Goal: Browse casually

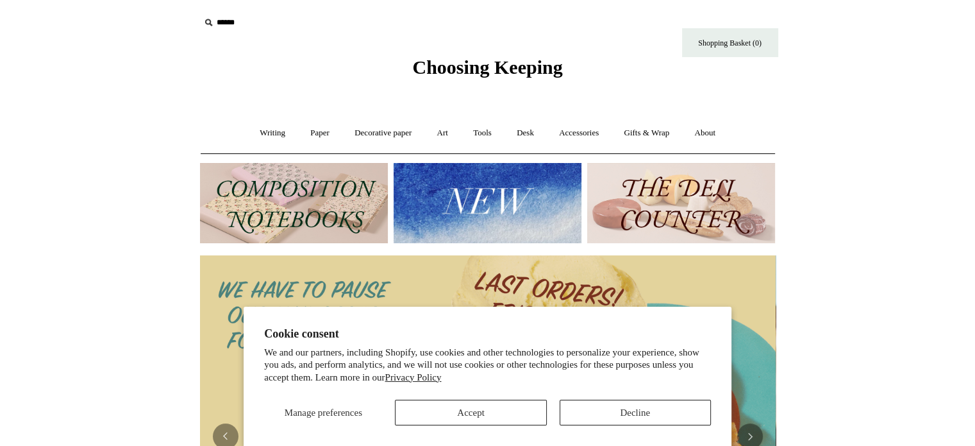
scroll to position [0, 1161]
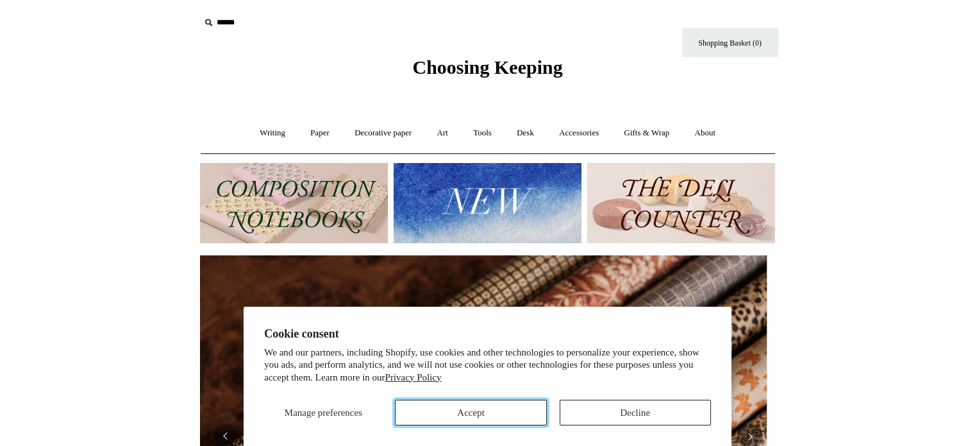
click at [503, 415] on button "Accept" at bounding box center [470, 413] width 151 height 26
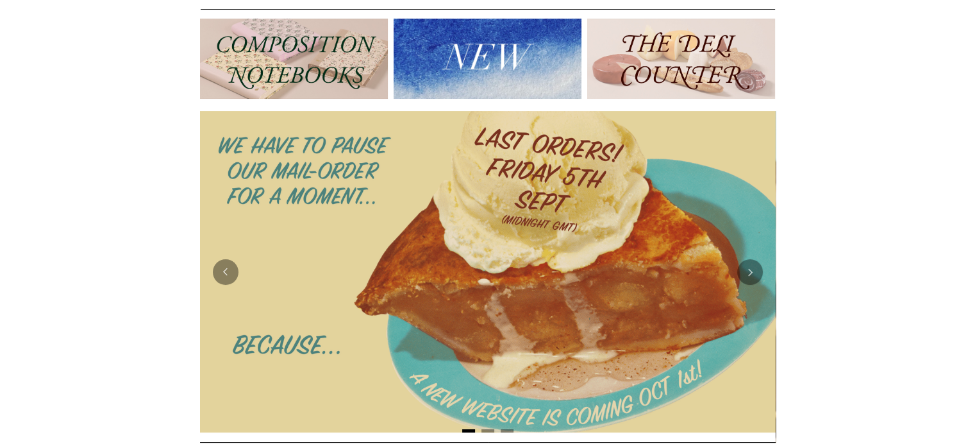
scroll to position [138, 0]
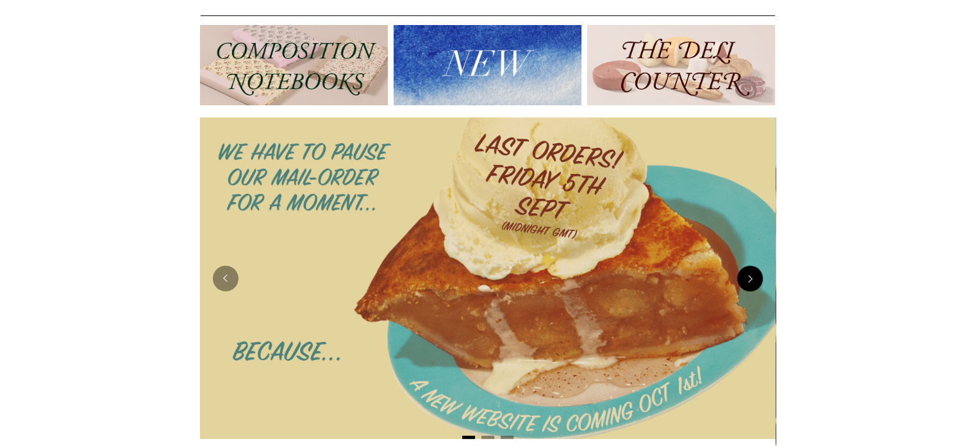
click at [752, 284] on button "Next" at bounding box center [750, 278] width 26 height 26
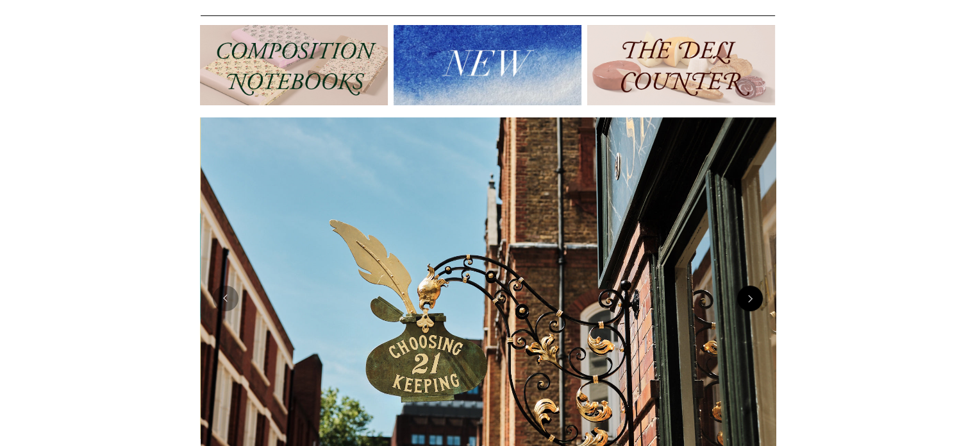
scroll to position [0, 576]
click at [752, 284] on img at bounding box center [488, 298] width 576 height 362
click at [753, 305] on button "Next" at bounding box center [750, 298] width 26 height 26
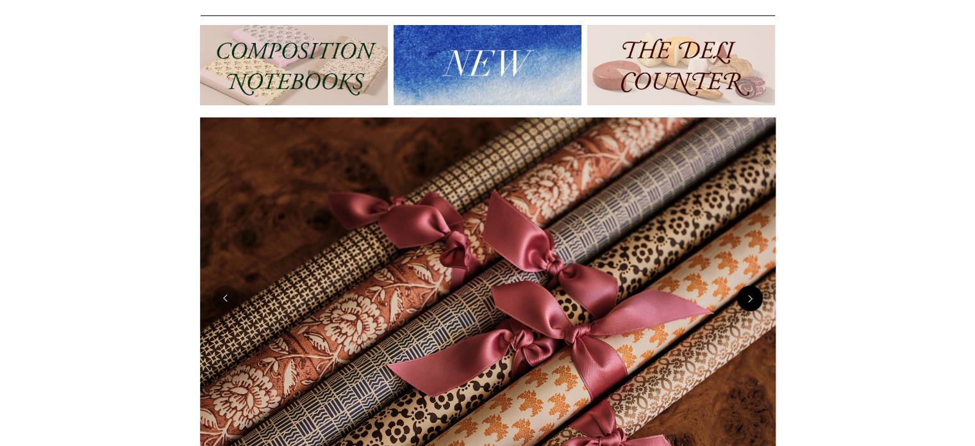
click at [753, 305] on button "Next" at bounding box center [750, 298] width 26 height 26
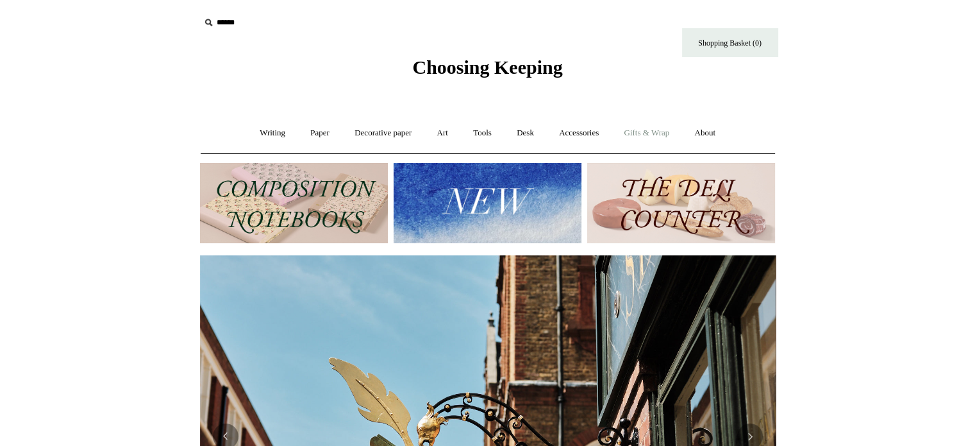
click at [650, 133] on link "Gifts & Wrap +" at bounding box center [646, 133] width 69 height 34
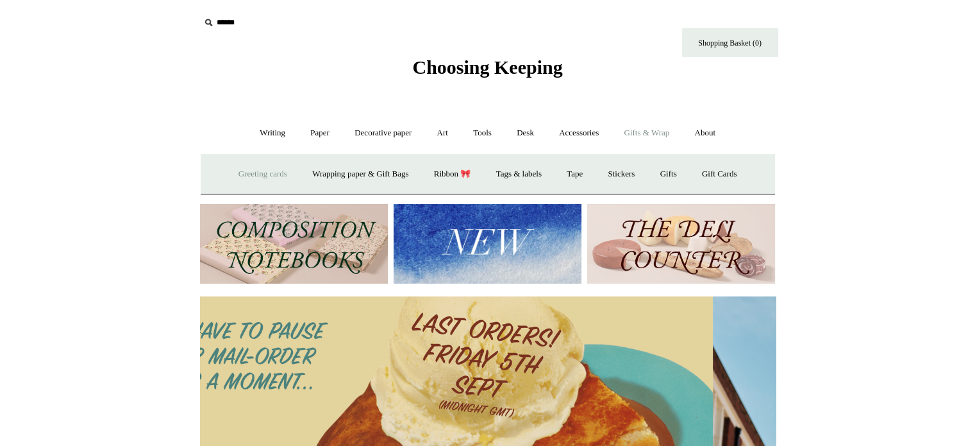
scroll to position [0, 0]
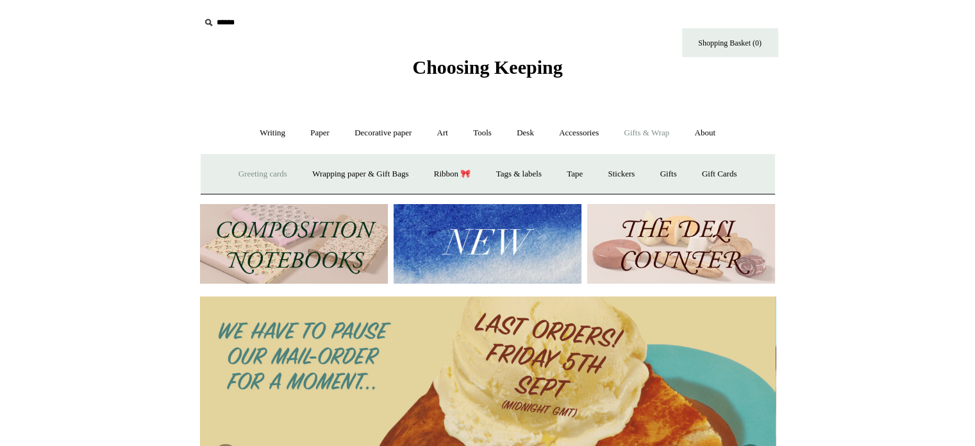
click at [246, 179] on link "Greeting cards +" at bounding box center [263, 174] width 72 height 34
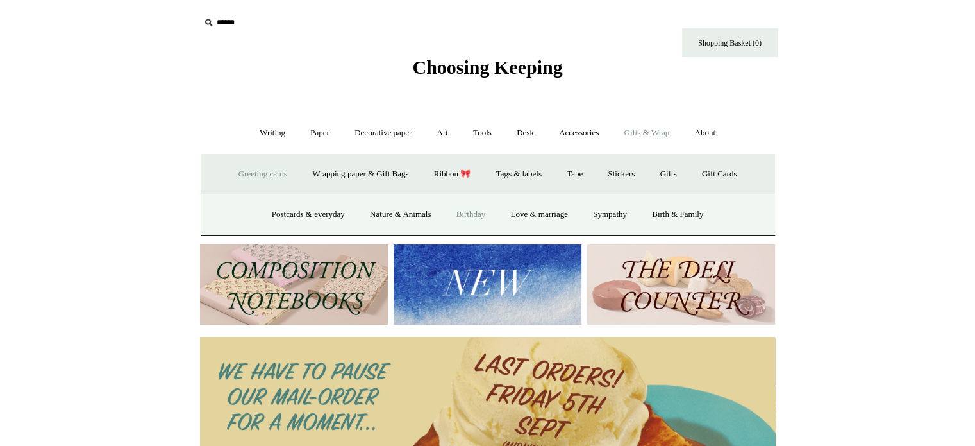
click at [465, 213] on link "Birthday" at bounding box center [471, 215] width 53 height 34
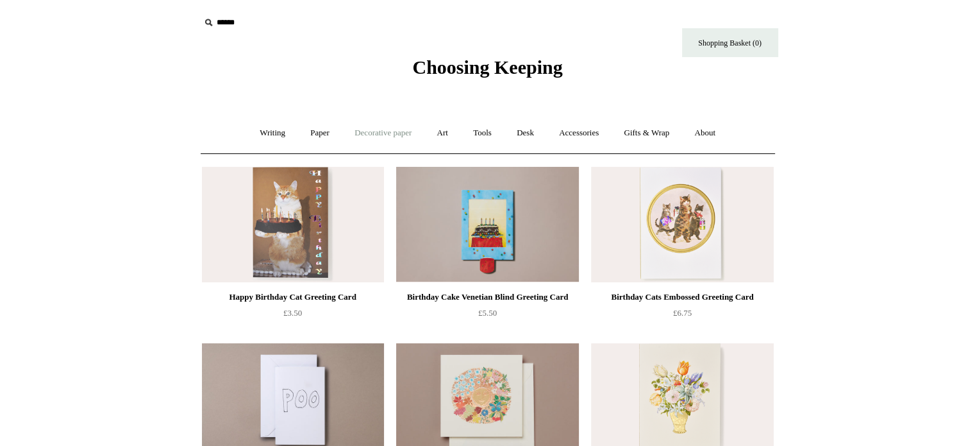
click at [374, 133] on link "Decorative paper +" at bounding box center [383, 133] width 80 height 34
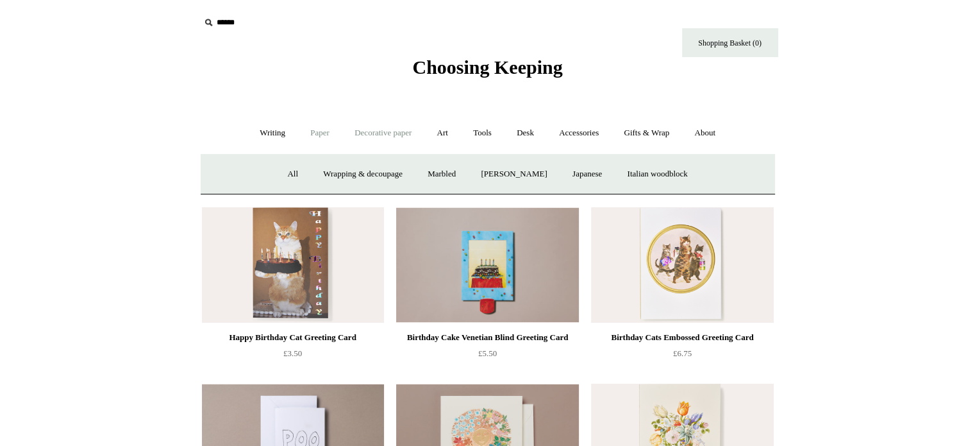
click at [313, 130] on link "Paper +" at bounding box center [320, 133] width 42 height 34
click at [657, 134] on link "Gifts & Wrap +" at bounding box center [646, 133] width 69 height 34
click at [401, 133] on link "Decorative paper +" at bounding box center [383, 133] width 80 height 34
click at [439, 131] on link "Art +" at bounding box center [443, 133] width 34 height 34
click at [482, 134] on link "Tools +" at bounding box center [483, 133] width 42 height 34
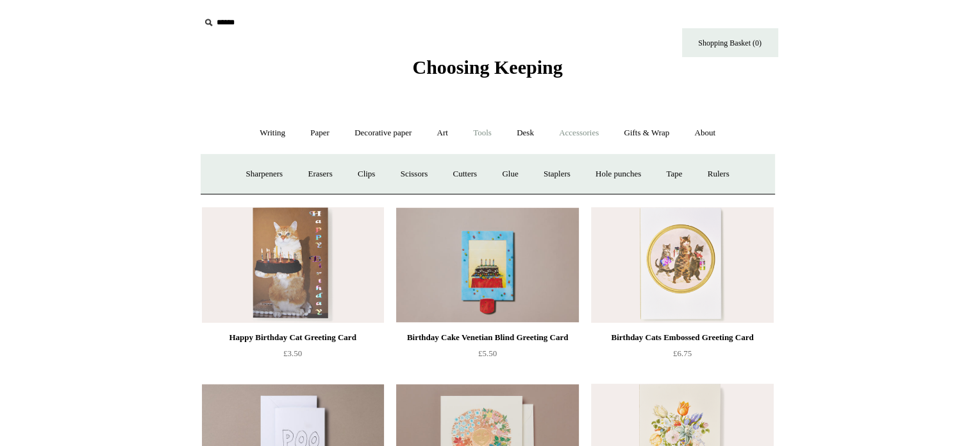
click at [591, 130] on link "Accessories +" at bounding box center [579, 133] width 63 height 34
click at [274, 138] on link "Writing +" at bounding box center [272, 133] width 49 height 34
click at [321, 133] on link "Paper +" at bounding box center [320, 133] width 42 height 34
click at [380, 131] on link "Decorative paper +" at bounding box center [383, 133] width 80 height 34
click at [344, 174] on link "Wrapping & decoupage" at bounding box center [363, 174] width 103 height 34
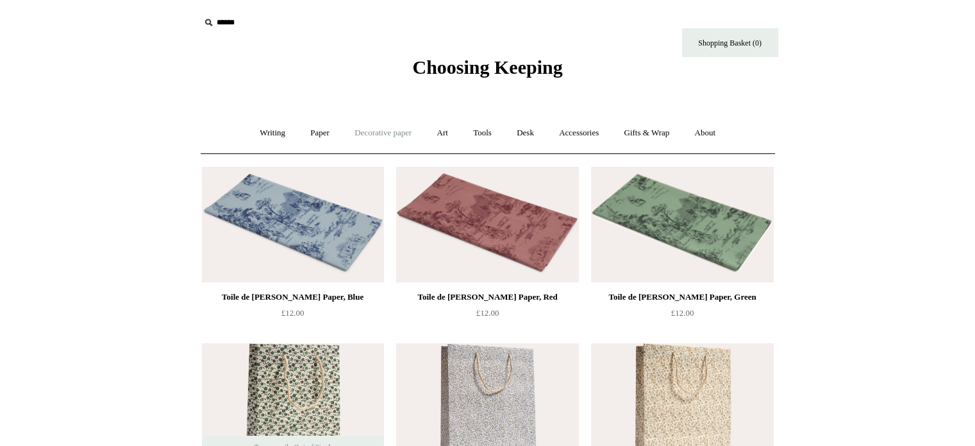
click at [377, 135] on link "Decorative paper +" at bounding box center [383, 133] width 80 height 34
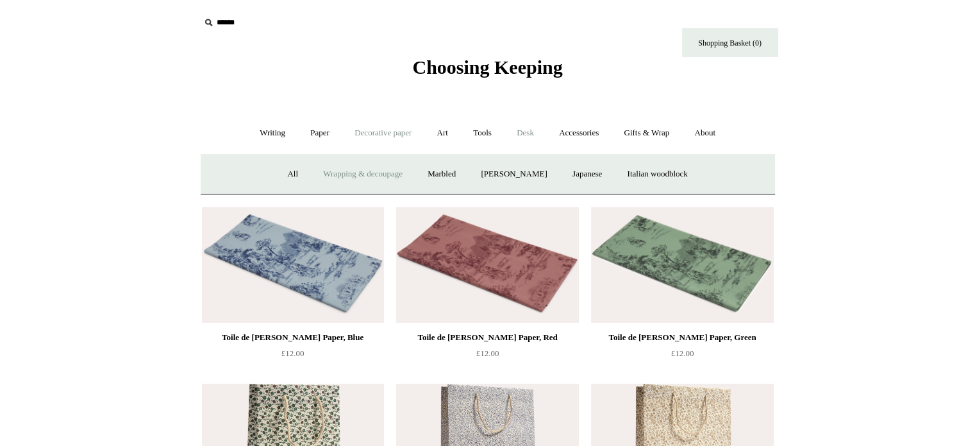
click at [527, 133] on link "Desk +" at bounding box center [525, 133] width 40 height 34
click at [386, 176] on link "Boxes & archiving" at bounding box center [406, 174] width 86 height 34
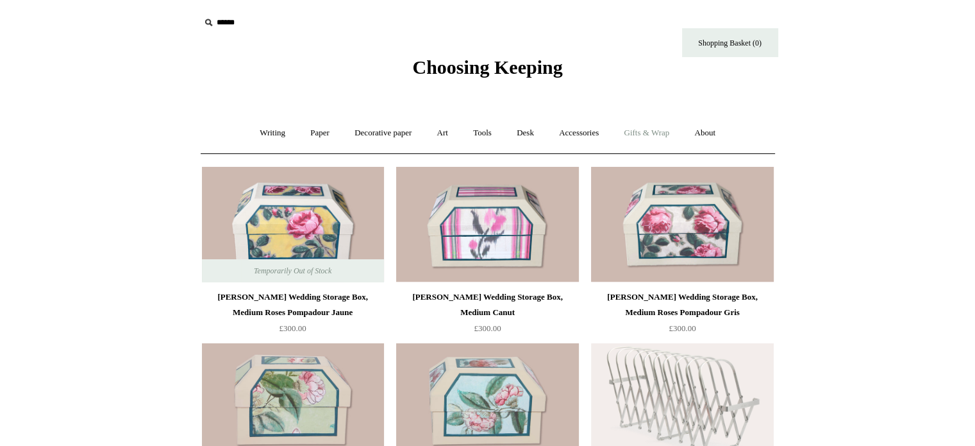
click at [663, 130] on link "Gifts & Wrap +" at bounding box center [646, 133] width 69 height 34
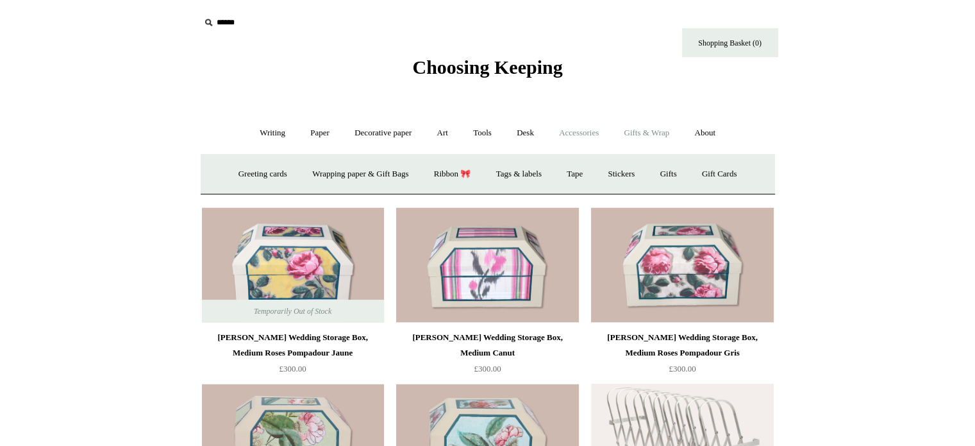
click at [575, 134] on link "Accessories +" at bounding box center [579, 133] width 63 height 34
click at [480, 175] on link "Light mills" at bounding box center [476, 174] width 60 height 34
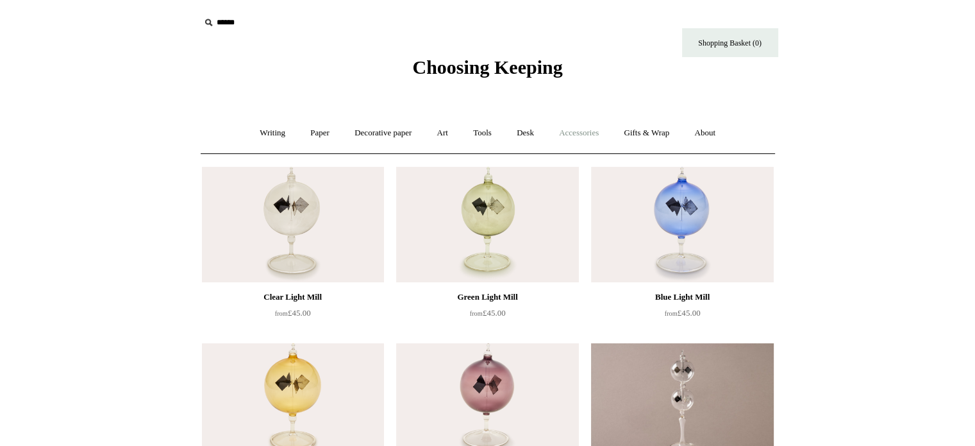
click at [589, 133] on link "Accessories +" at bounding box center [579, 133] width 63 height 34
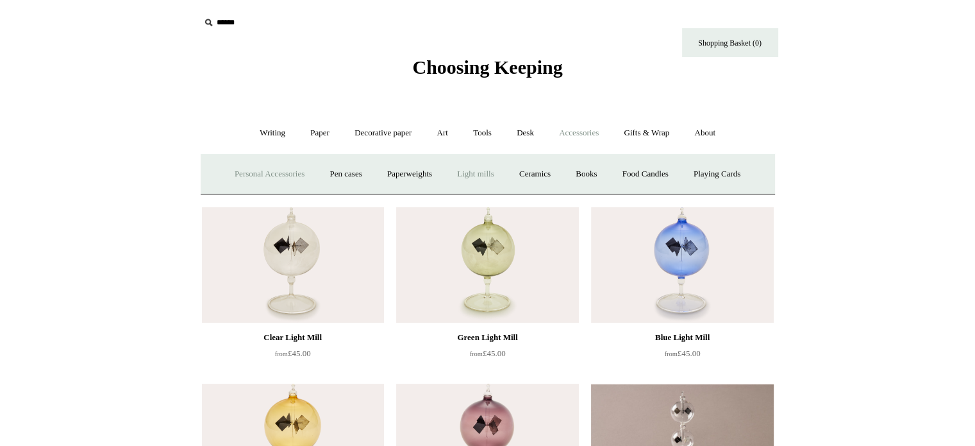
click at [249, 174] on link "Personal Accessories +" at bounding box center [269, 174] width 93 height 34
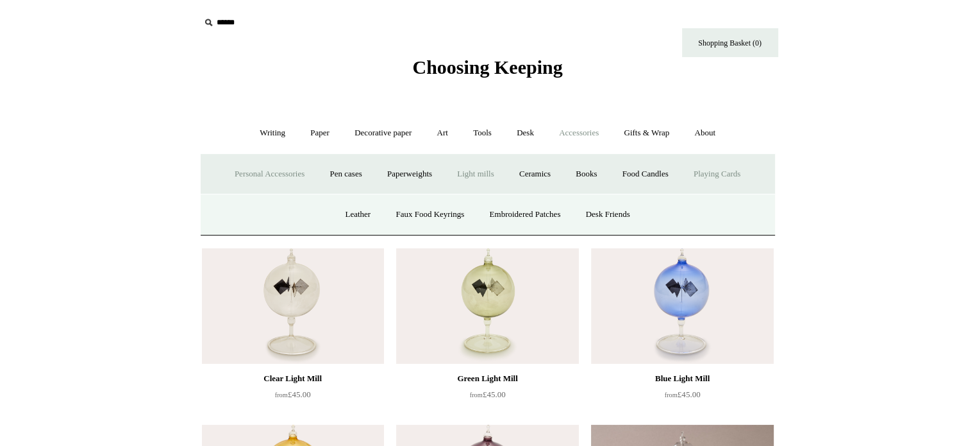
click at [722, 177] on link "Playing Cards" at bounding box center [717, 174] width 70 height 34
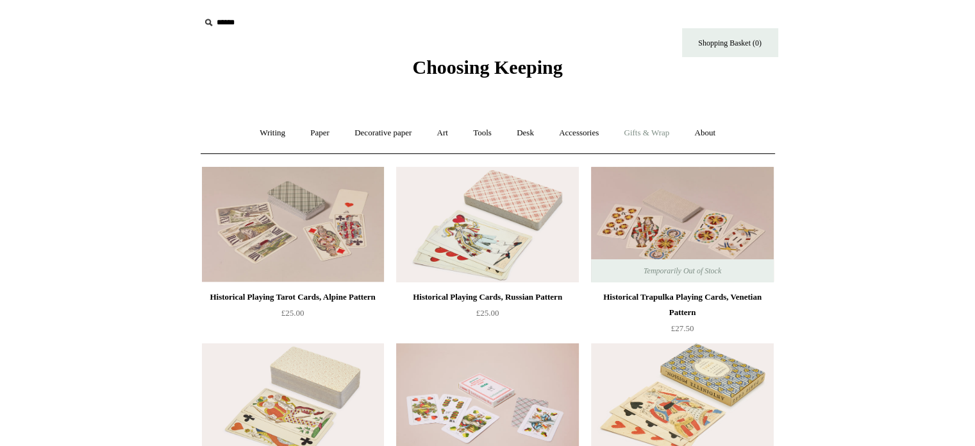
click at [664, 133] on link "Gifts & Wrap +" at bounding box center [646, 133] width 69 height 34
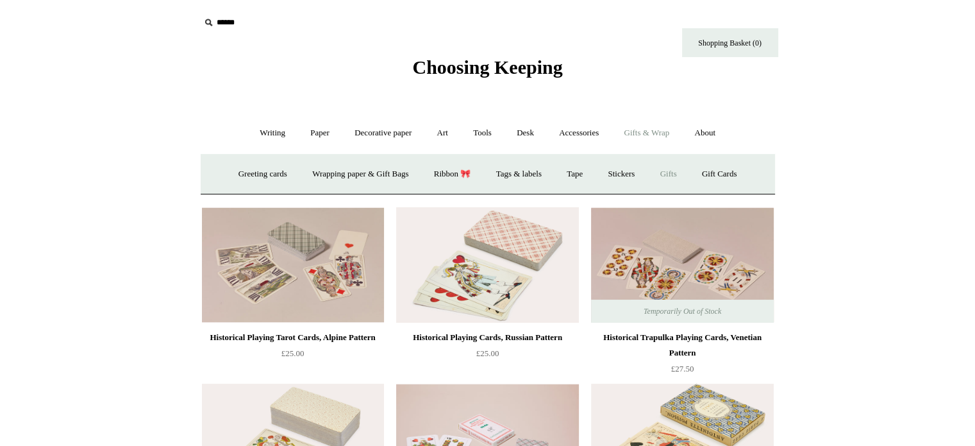
click at [680, 176] on link "Gifts +" at bounding box center [669, 174] width 40 height 34
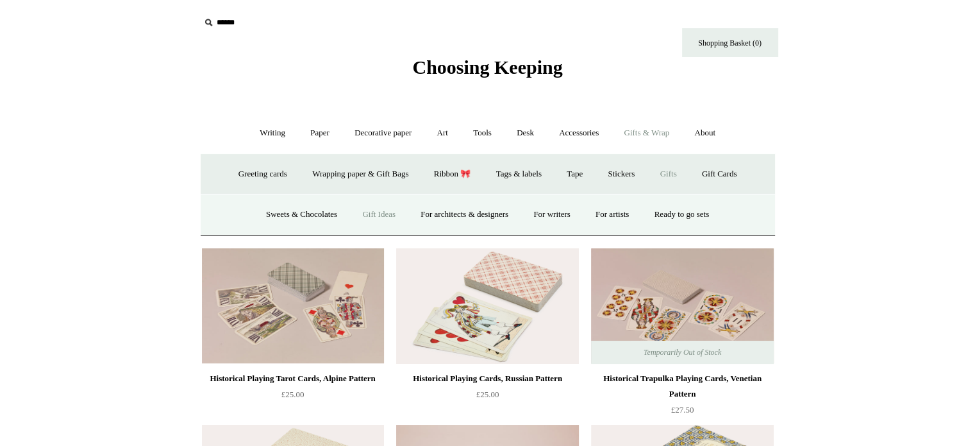
click at [367, 210] on link "Gift Ideas" at bounding box center [379, 215] width 56 height 34
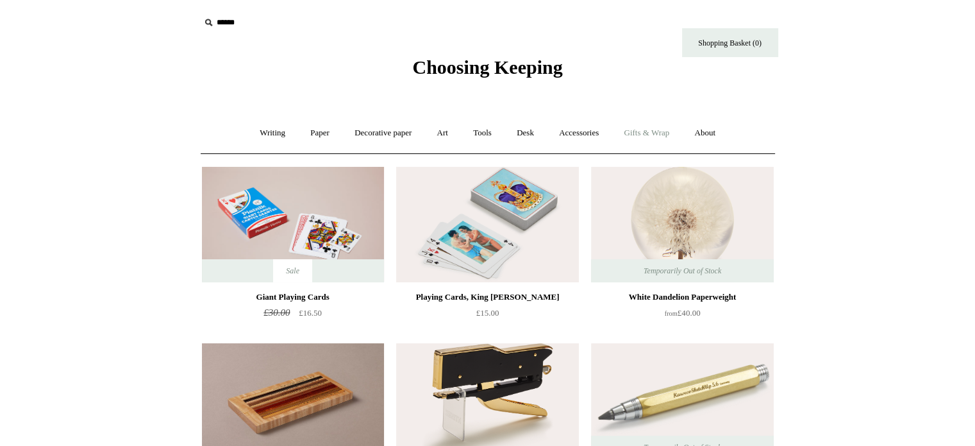
click at [666, 137] on link "Gifts & Wrap +" at bounding box center [646, 133] width 69 height 34
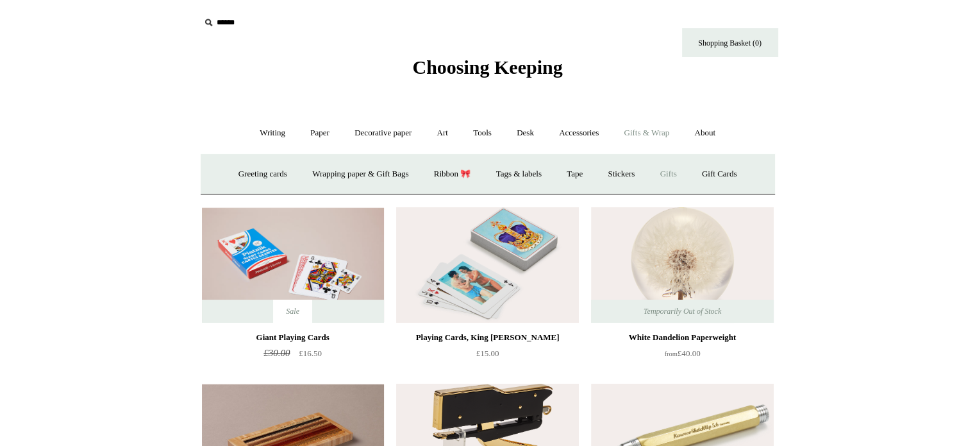
click at [677, 171] on link "Gifts +" at bounding box center [669, 174] width 40 height 34
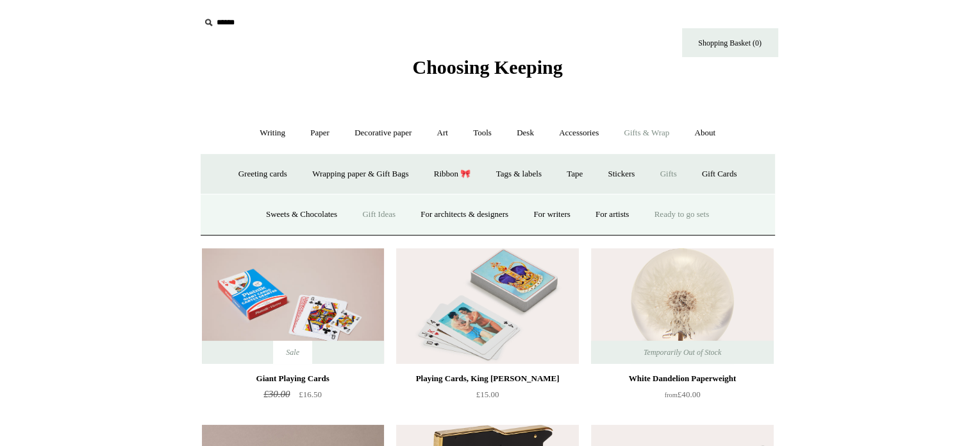
click at [696, 210] on link "Ready to go sets" at bounding box center [682, 215] width 78 height 34
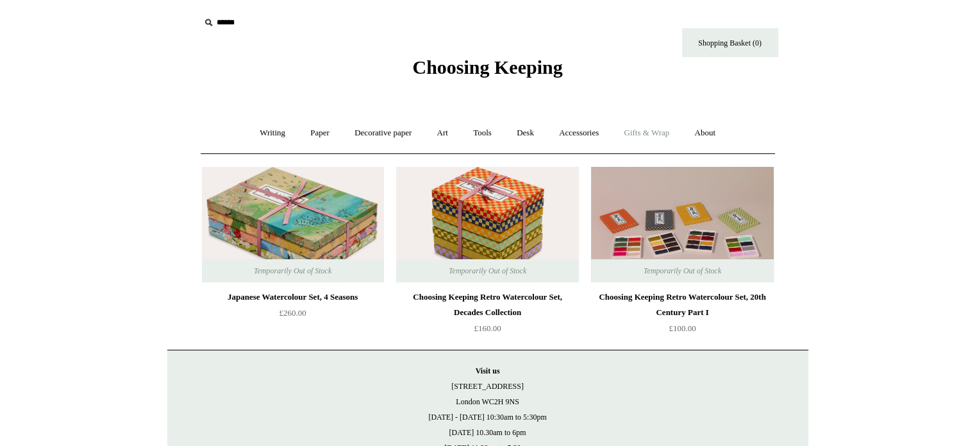
click at [648, 129] on link "Gifts & Wrap +" at bounding box center [646, 133] width 69 height 34
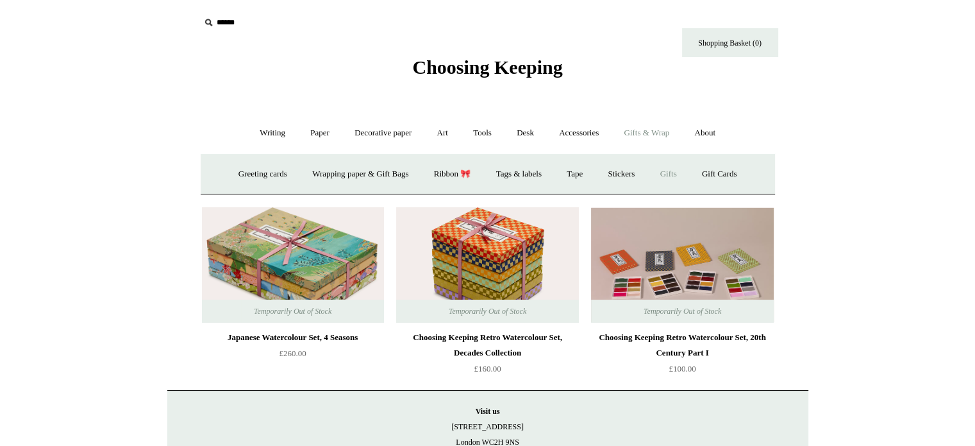
click at [680, 171] on link "Gifts +" at bounding box center [669, 174] width 40 height 34
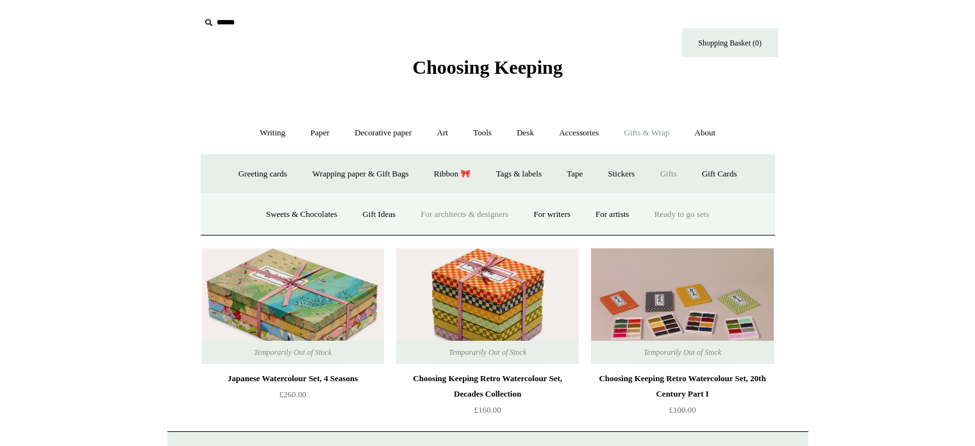
click at [464, 215] on link "For architects & designers" at bounding box center [464, 215] width 111 height 34
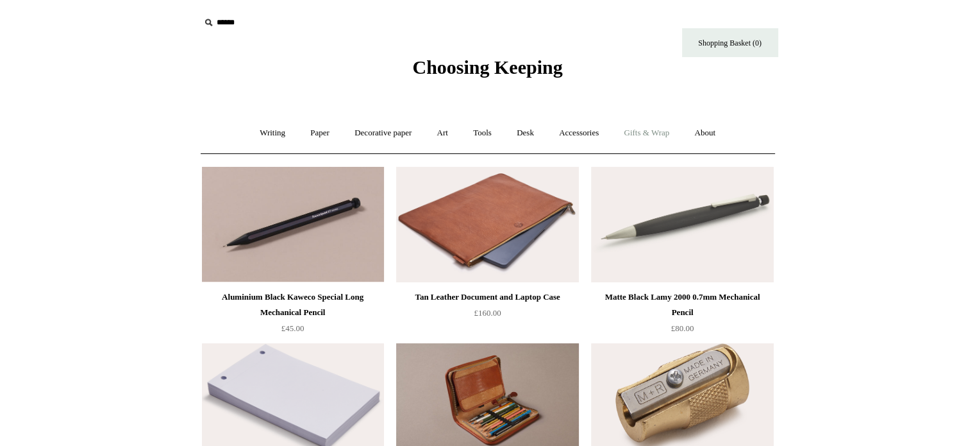
click at [653, 128] on link "Gifts & Wrap +" at bounding box center [646, 133] width 69 height 34
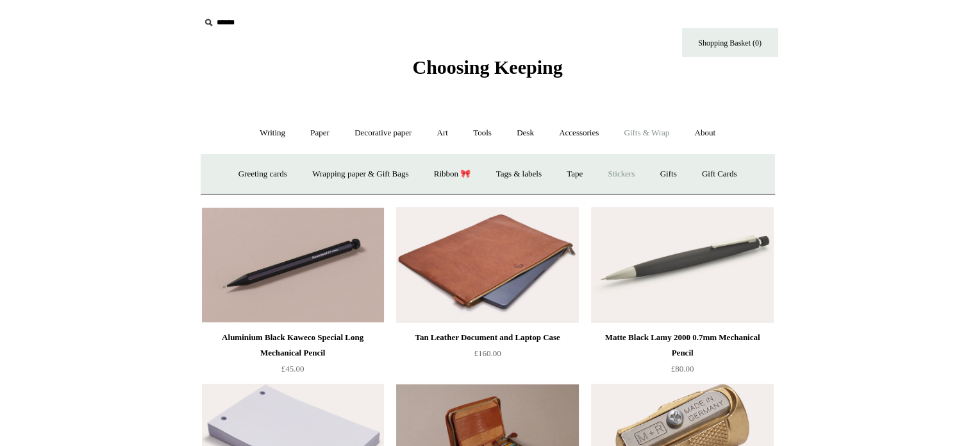
click at [632, 171] on link "Stickers" at bounding box center [621, 174] width 50 height 34
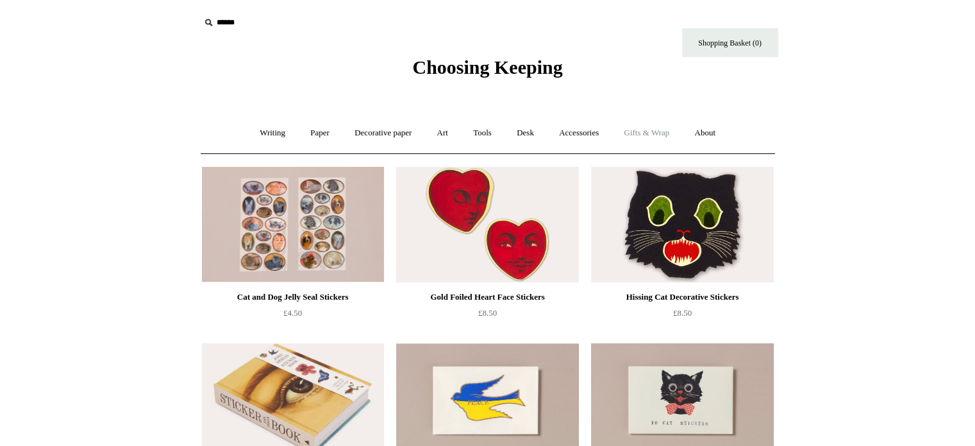
click at [659, 135] on link "Gifts & Wrap +" at bounding box center [646, 133] width 69 height 34
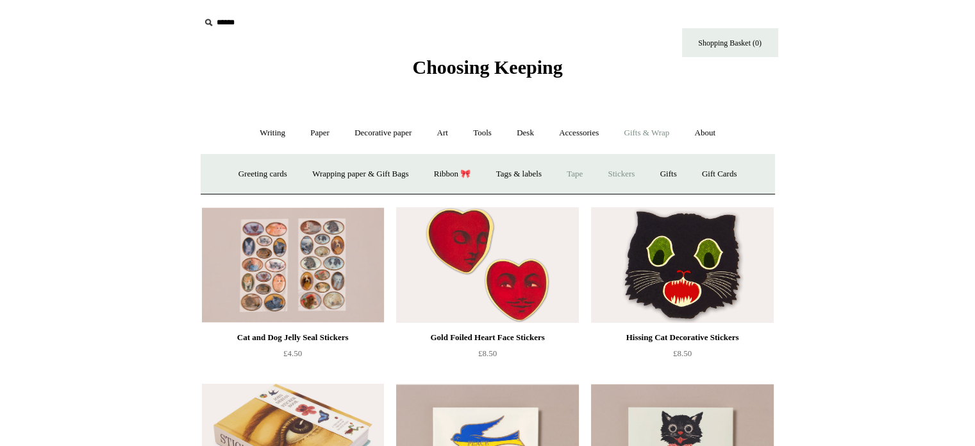
click at [579, 172] on link "Tape" at bounding box center [574, 174] width 39 height 34
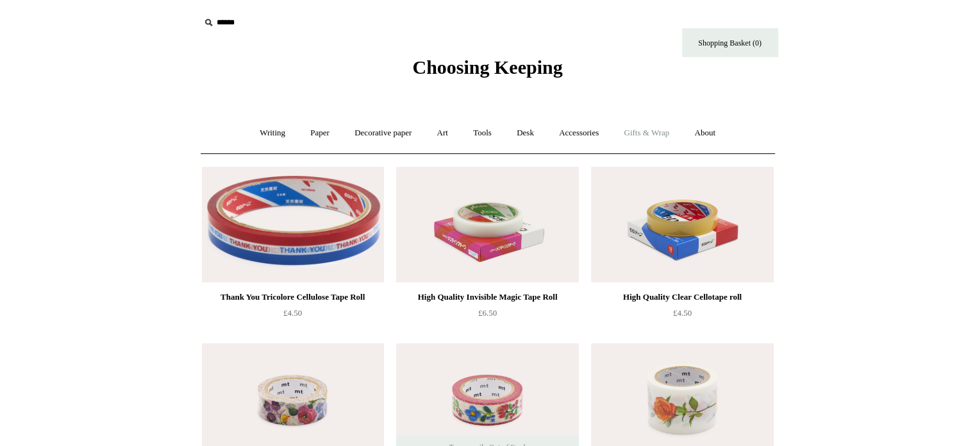
click at [649, 137] on link "Gifts & Wrap +" at bounding box center [646, 133] width 69 height 34
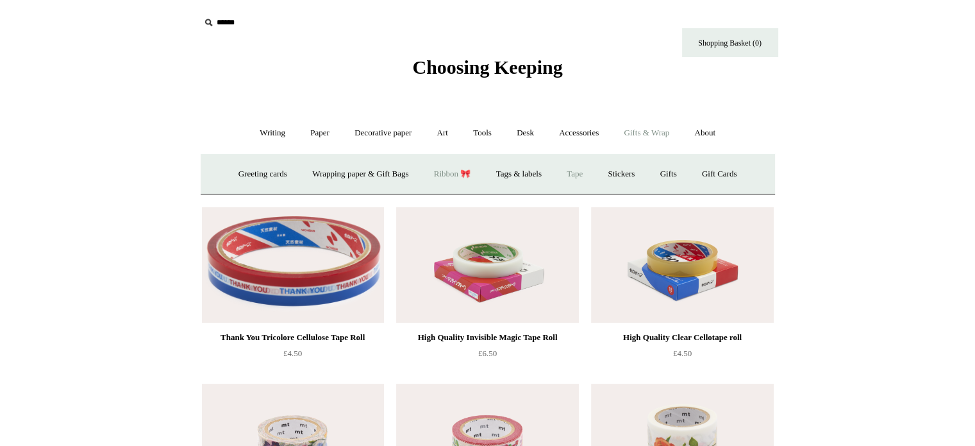
click at [455, 176] on link "Ribbon 🎀" at bounding box center [453, 174] width 60 height 34
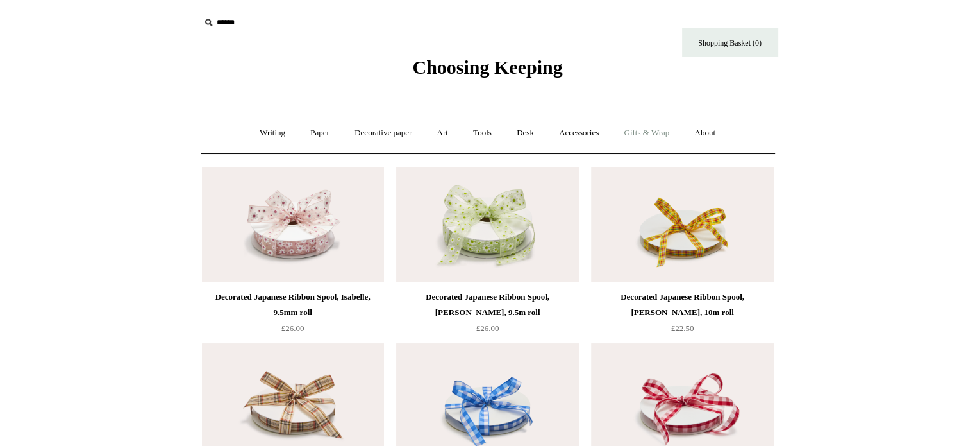
click at [647, 133] on link "Gifts & Wrap +" at bounding box center [646, 133] width 69 height 34
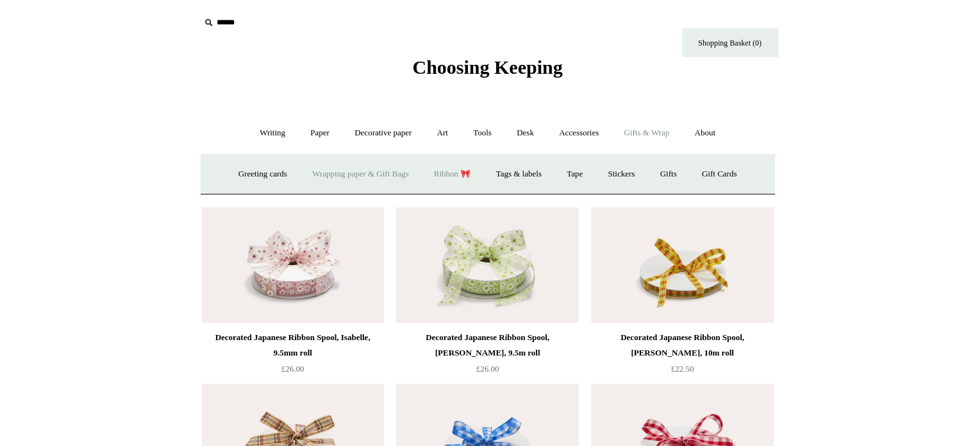
click at [389, 176] on link "Wrapping paper & Gift Bags" at bounding box center [360, 174] width 119 height 34
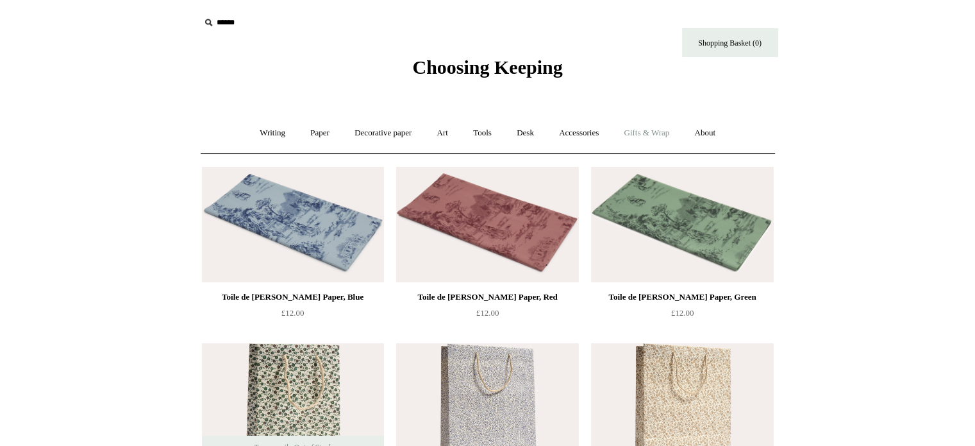
click at [649, 135] on link "Gifts & Wrap +" at bounding box center [646, 133] width 69 height 34
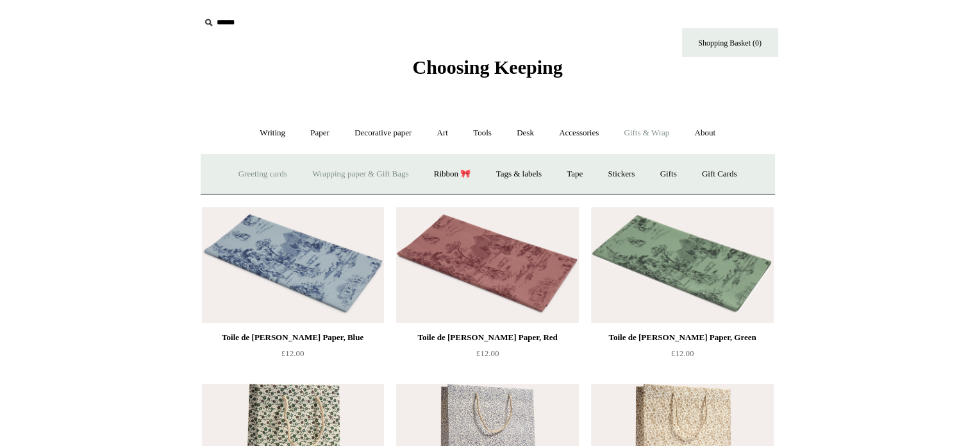
click at [257, 173] on link "Greeting cards +" at bounding box center [263, 174] width 72 height 34
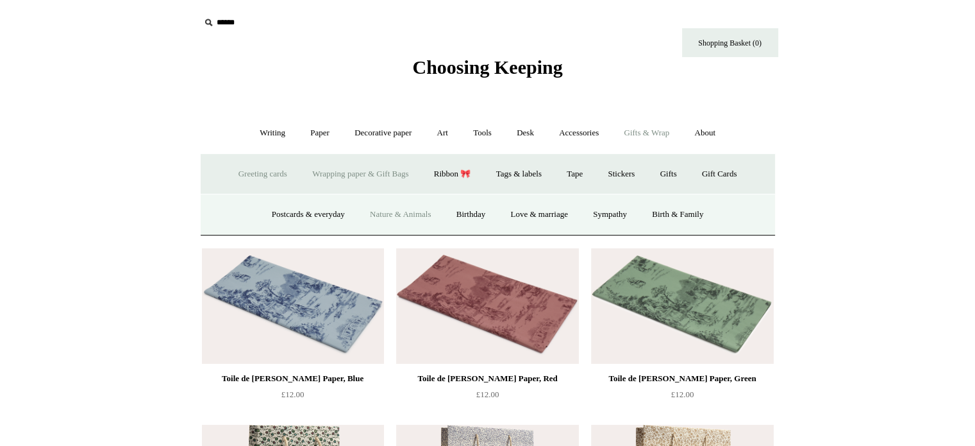
click at [403, 215] on link "Nature & Animals" at bounding box center [400, 215] width 84 height 34
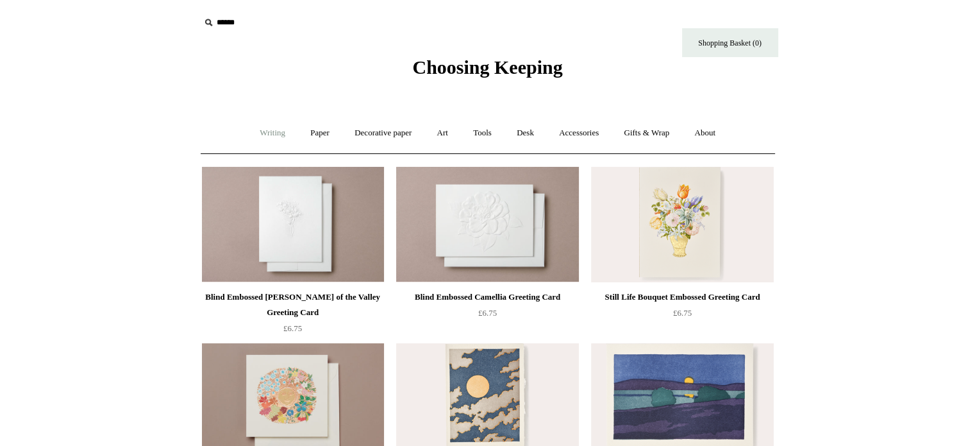
click at [273, 132] on link "Writing +" at bounding box center [272, 133] width 49 height 34
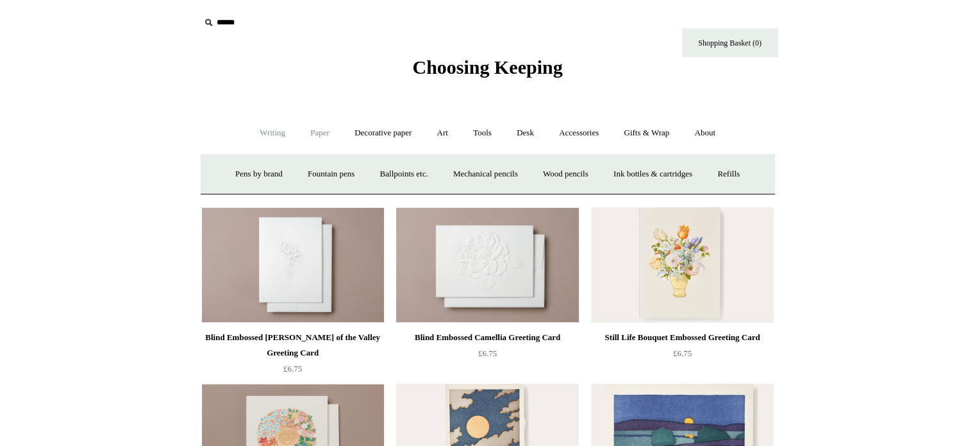
click at [308, 134] on link "Paper +" at bounding box center [320, 133] width 42 height 34
click at [619, 171] on link "Writing paper and envelopes +" at bounding box center [637, 174] width 119 height 34
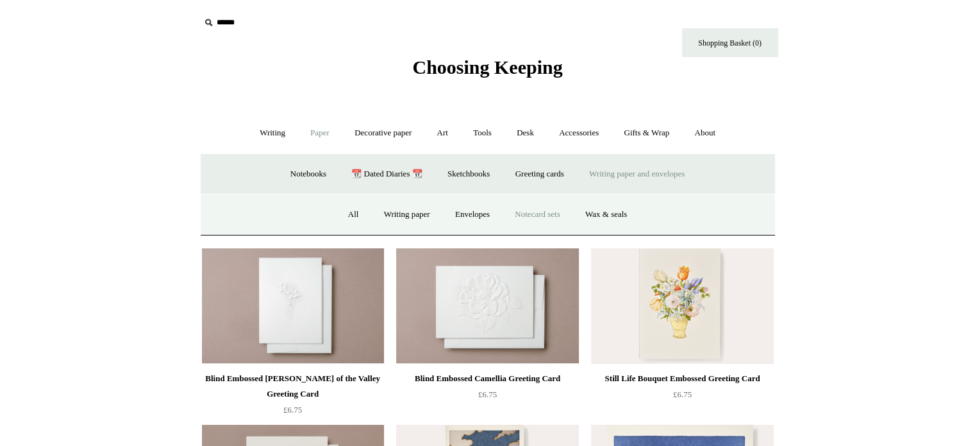
click at [550, 214] on link "Notecard sets" at bounding box center [537, 215] width 68 height 34
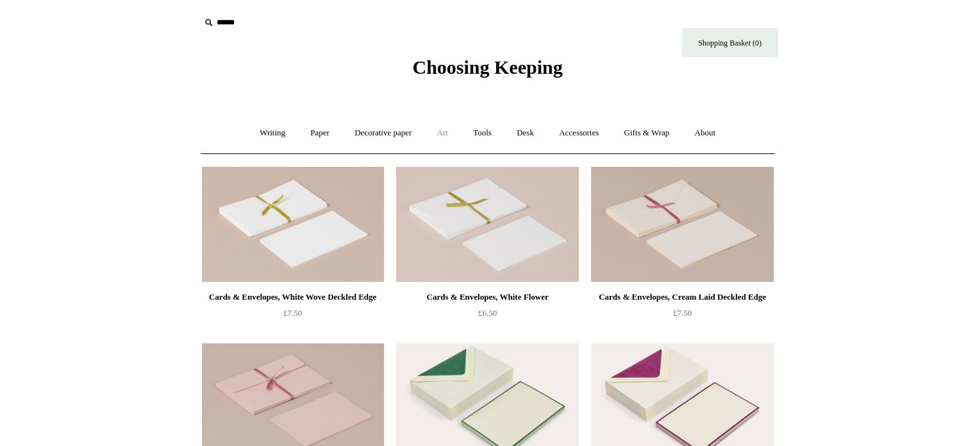
click at [449, 129] on link "Art +" at bounding box center [443, 133] width 34 height 34
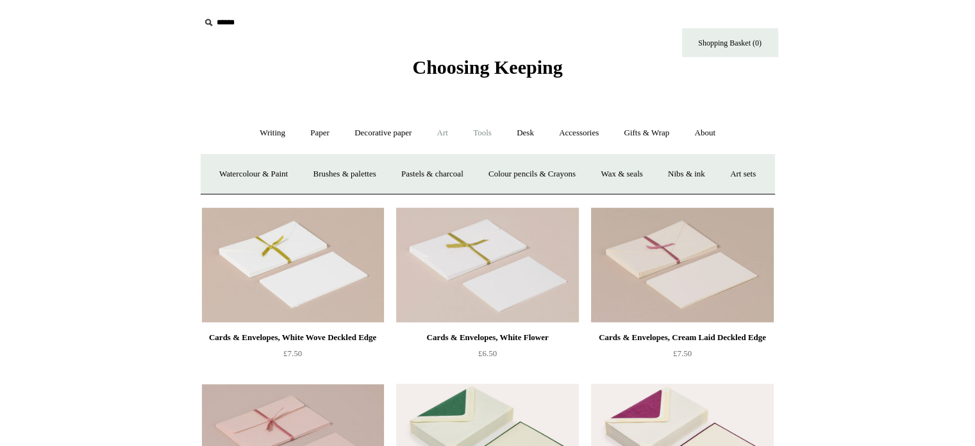
click at [489, 137] on link "Tools +" at bounding box center [483, 133] width 42 height 34
click at [559, 172] on link "Staplers +" at bounding box center [557, 174] width 50 height 34
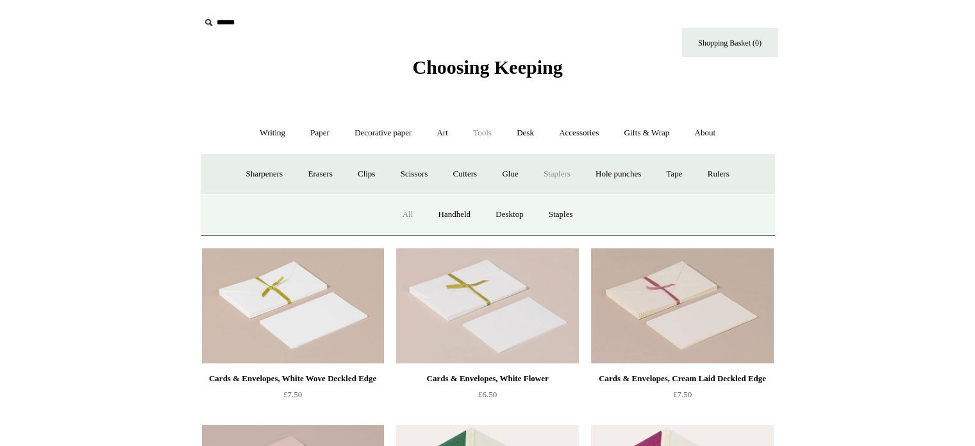
click at [405, 212] on link "All" at bounding box center [408, 215] width 34 height 34
